Goal: Transaction & Acquisition: Purchase product/service

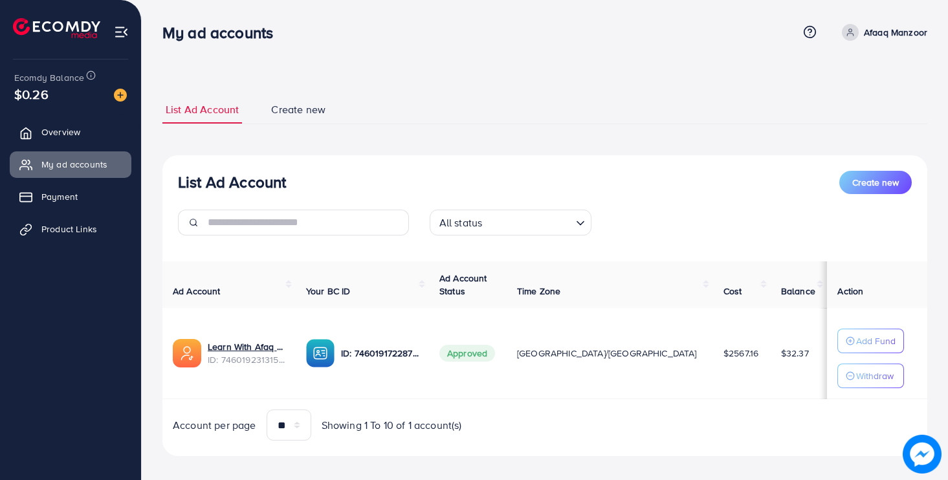
scroll to position [7, 0]
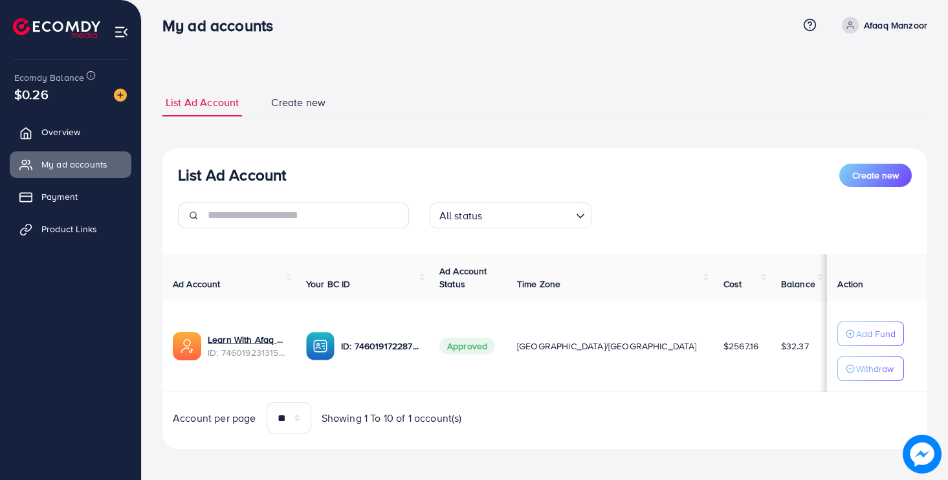
click at [118, 93] on img at bounding box center [120, 95] width 13 height 13
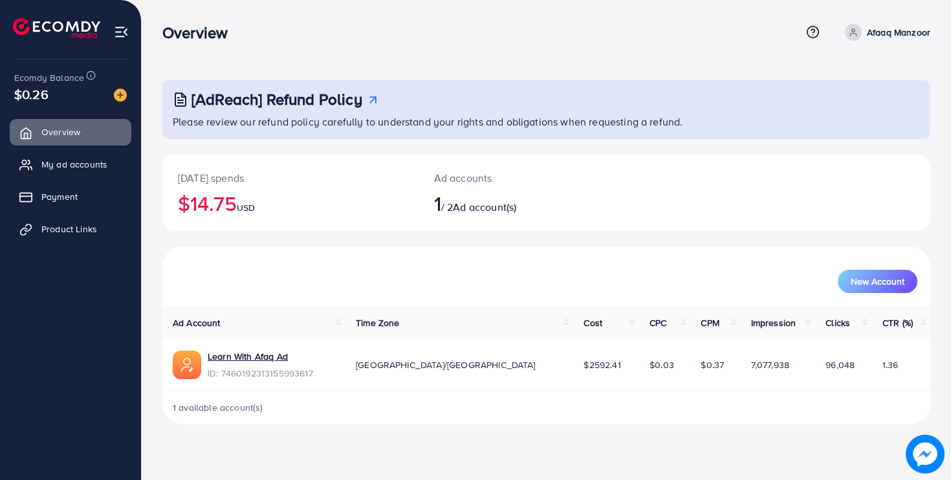
click at [431, 367] on span "[GEOGRAPHIC_DATA]/[GEOGRAPHIC_DATA]" at bounding box center [446, 364] width 180 height 13
click at [80, 168] on span "My ad accounts" at bounding box center [78, 164] width 66 height 13
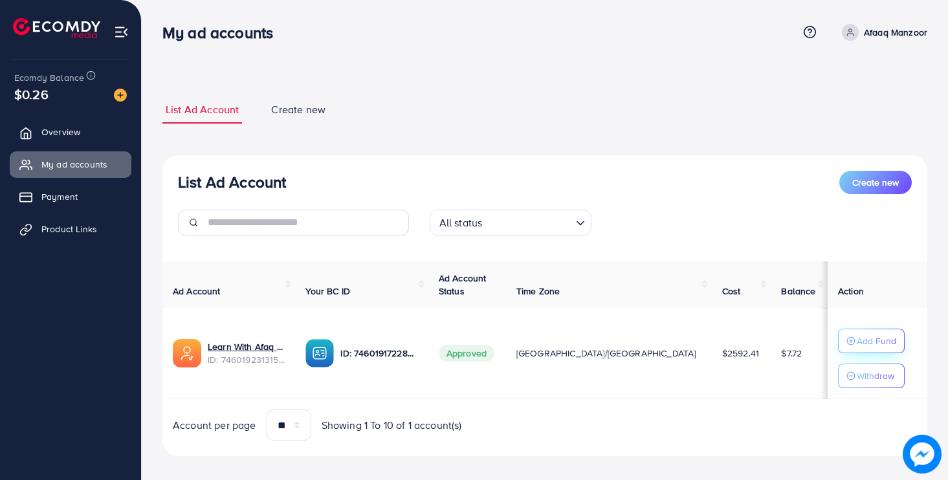
click at [856, 338] on p "Add Fund" at bounding box center [875, 341] width 39 height 16
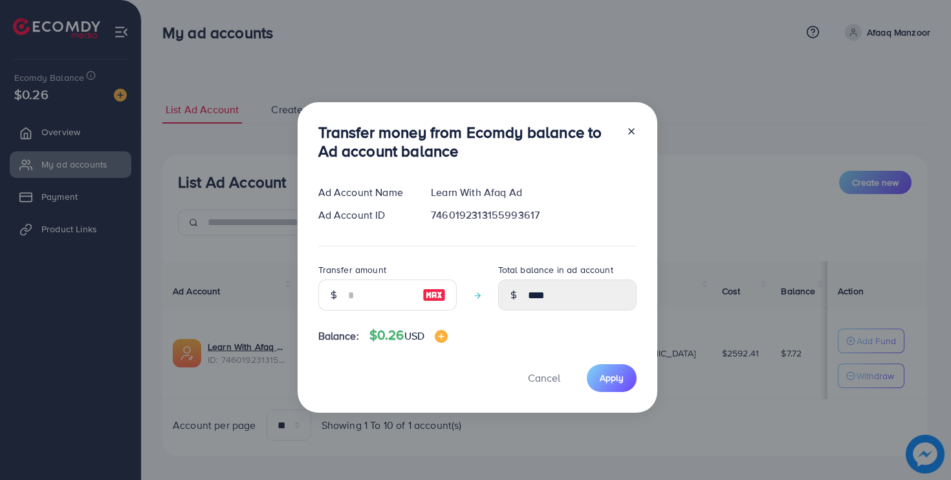
click at [434, 293] on img at bounding box center [433, 295] width 23 height 16
type input "*"
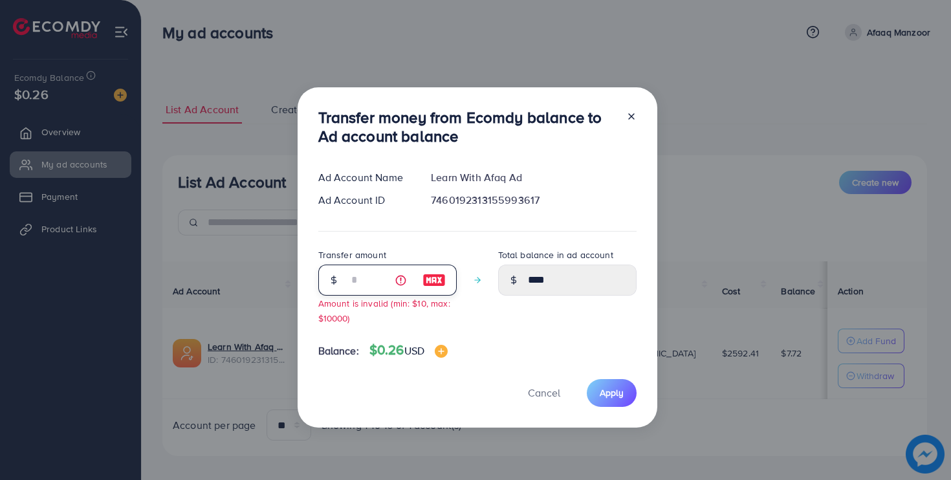
click at [397, 280] on input "*" at bounding box center [380, 280] width 65 height 31
drag, startPoint x: 316, startPoint y: 277, endPoint x: 328, endPoint y: 307, distance: 32.2
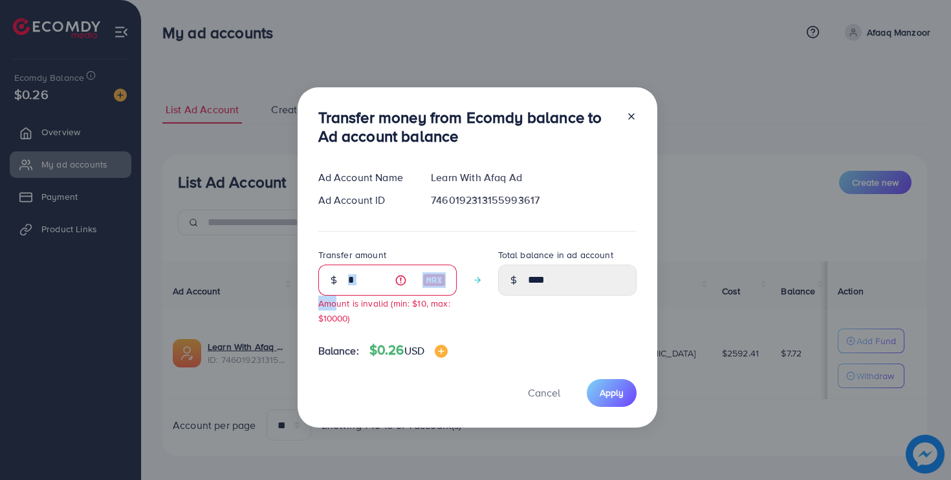
click at [328, 307] on span "* Amount is invalid (min: $10, max: $10000)" at bounding box center [387, 295] width 138 height 60
click at [347, 316] on small "Amount is invalid (min: $10, max: $10000)" at bounding box center [384, 310] width 132 height 27
click at [329, 318] on small "Amount is invalid (min: $10, max: $10000)" at bounding box center [384, 310] width 132 height 27
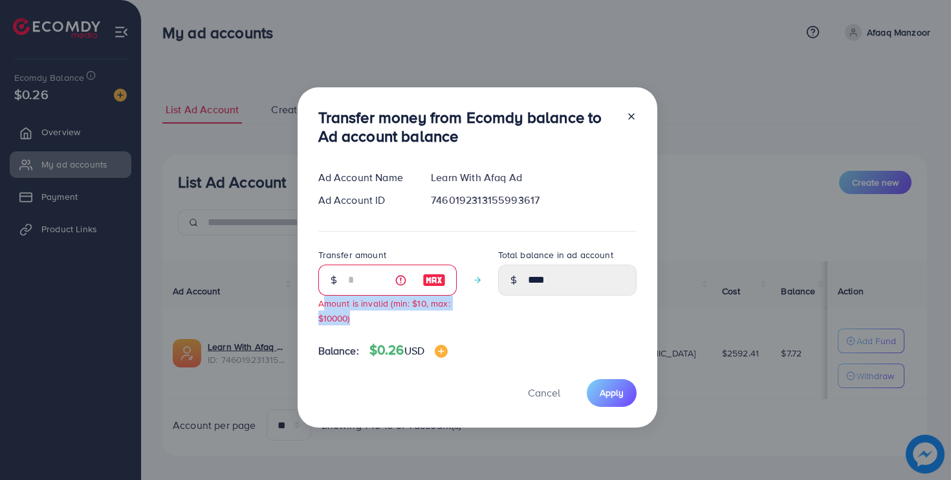
drag, startPoint x: 323, startPoint y: 318, endPoint x: 351, endPoint y: 317, distance: 27.8
click at [351, 317] on div "Transfer amount * Amount is invalid (min: $10, max: $10000)" at bounding box center [387, 286] width 138 height 78
click at [629, 117] on line at bounding box center [631, 116] width 5 height 5
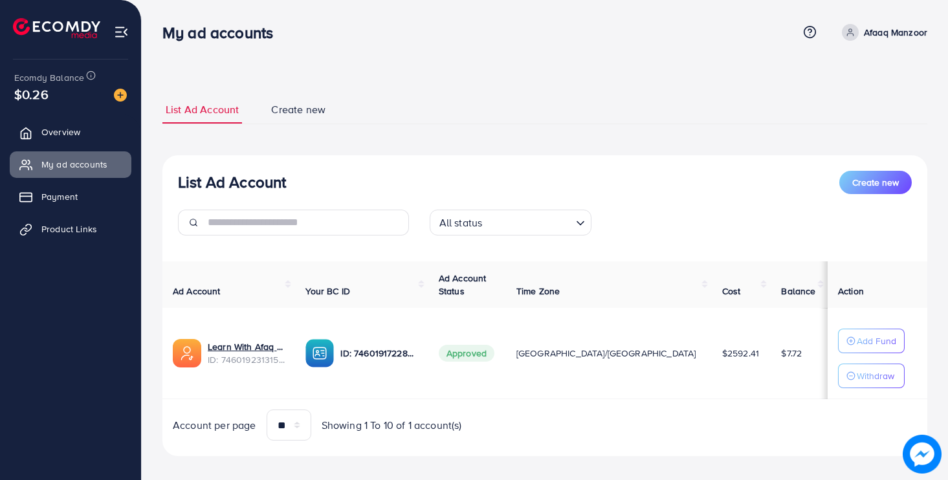
click at [885, 28] on p "Afaaq Manzoor" at bounding box center [894, 33] width 63 height 16
click at [838, 73] on span "Profile" at bounding box center [847, 77] width 30 height 16
select select "********"
select select "*********"
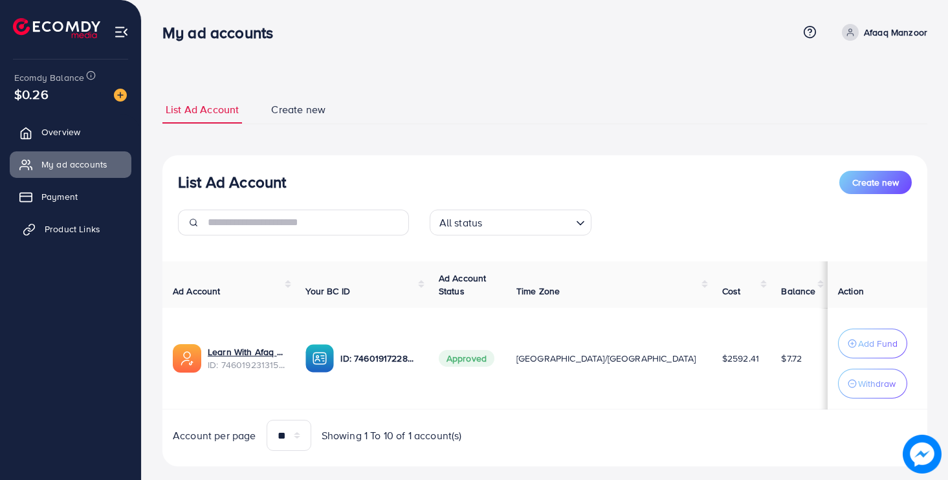
click at [79, 234] on span "Product Links" at bounding box center [73, 229] width 56 height 13
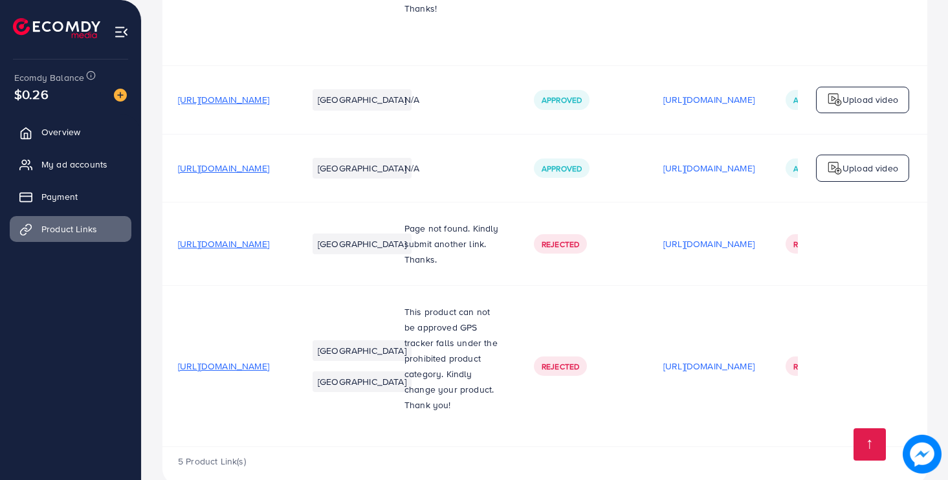
scroll to position [301, 0]
click at [865, 451] on link at bounding box center [869, 444] width 32 height 32
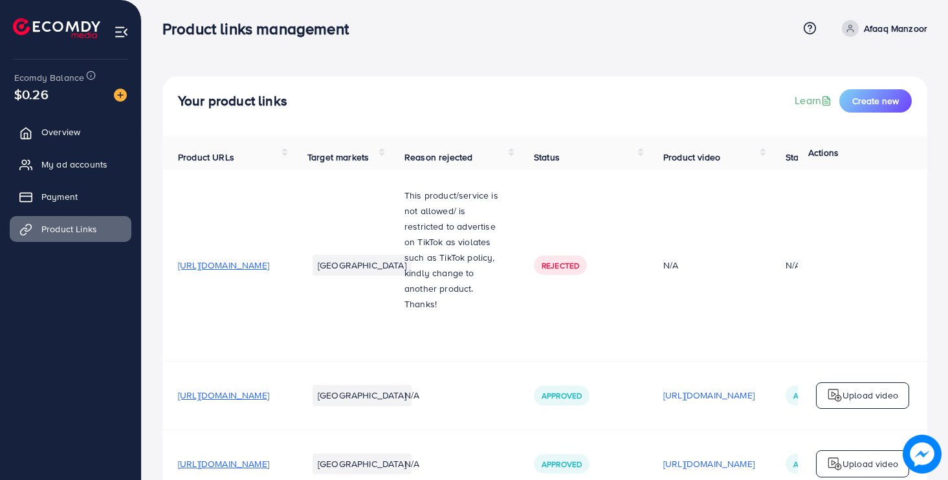
scroll to position [5, 0]
